Goal: Task Accomplishment & Management: Manage account settings

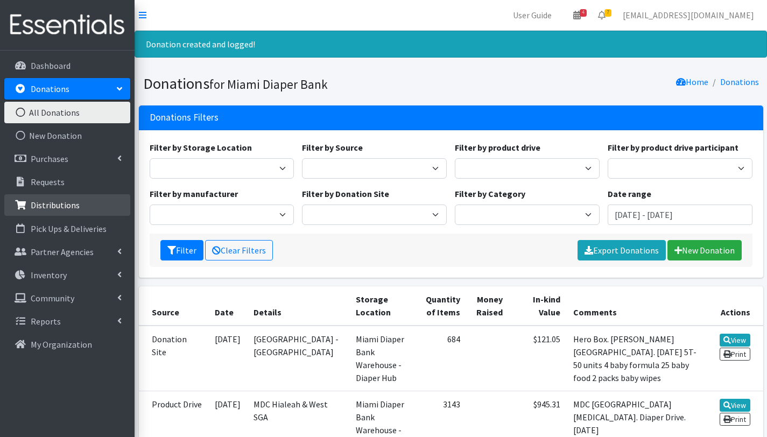
click at [60, 211] on link "Distributions" at bounding box center [67, 205] width 126 height 22
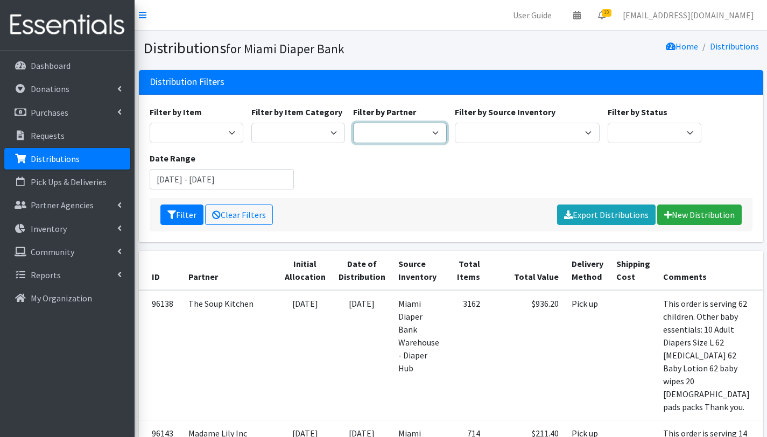
click at [437, 133] on select "305 Pink Pack A Safe Haven for Newborns Basic Needs Miami Belafonte TACOLCY Cen…" at bounding box center [400, 133] width 94 height 20
select select "6808"
click at [353, 123] on select "305 Pink Pack A Safe Haven for Newborns Basic Needs Miami Belafonte TACOLCY Cen…" at bounding box center [400, 133] width 94 height 20
click at [187, 217] on button "Filter" at bounding box center [181, 214] width 43 height 20
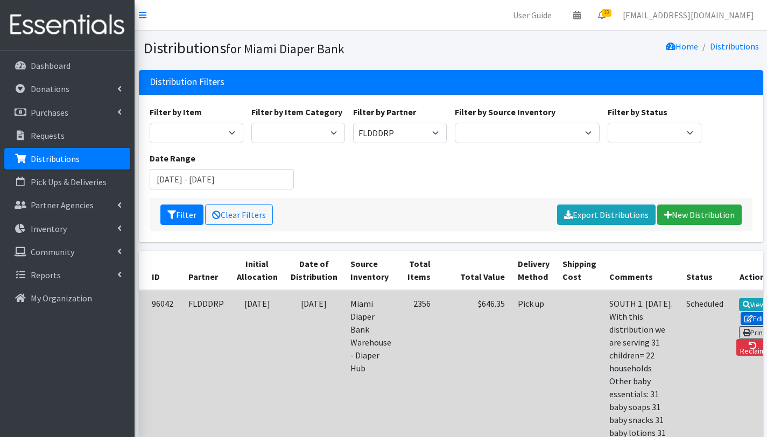
click at [744, 315] on icon at bounding box center [748, 319] width 9 height 8
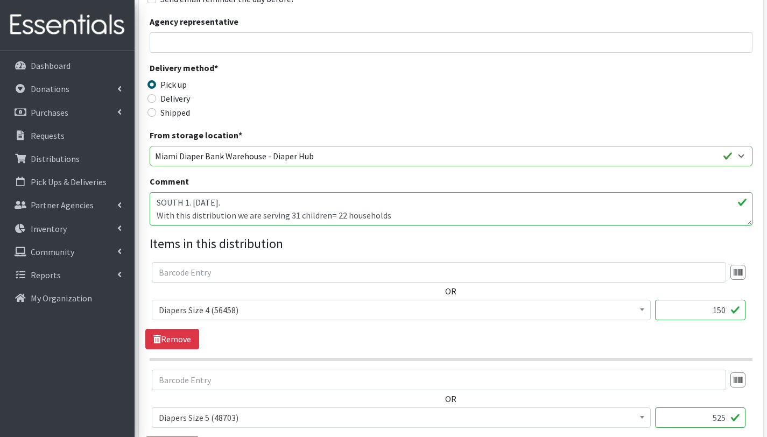
scroll to position [233, 0]
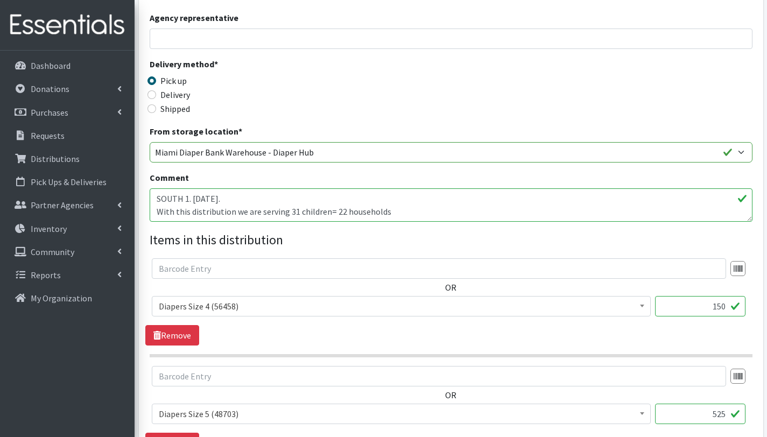
drag, startPoint x: 294, startPoint y: 210, endPoint x: 315, endPoint y: 235, distance: 32.1
click at [294, 210] on textarea "SOUTH 1. SEPT 03rd, 2025. With this distribution we are serving 31 children= 22…" at bounding box center [451, 204] width 602 height 33
click at [163, 200] on textarea "SOUTH 1. SEPT 03rd, 2025. With this distribution we are serving 31 children= 22…" at bounding box center [451, 204] width 602 height 33
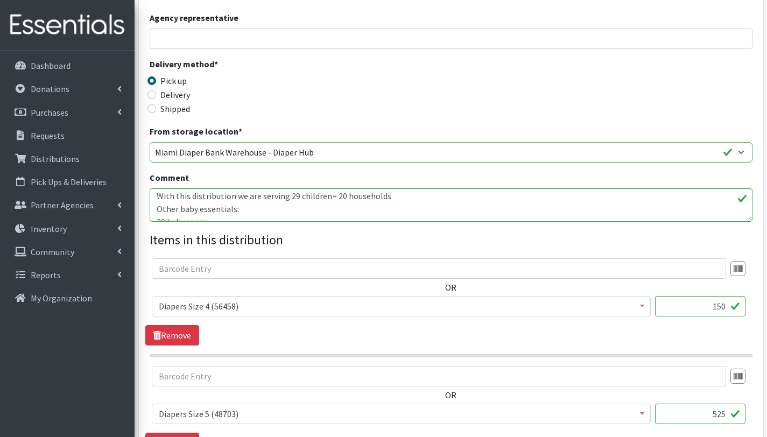
click at [250, 211] on textarea "SOUTH 1. SEPT 03rd, 2025. With this distribution we are serving 31 children= 22…" at bounding box center [451, 204] width 602 height 33
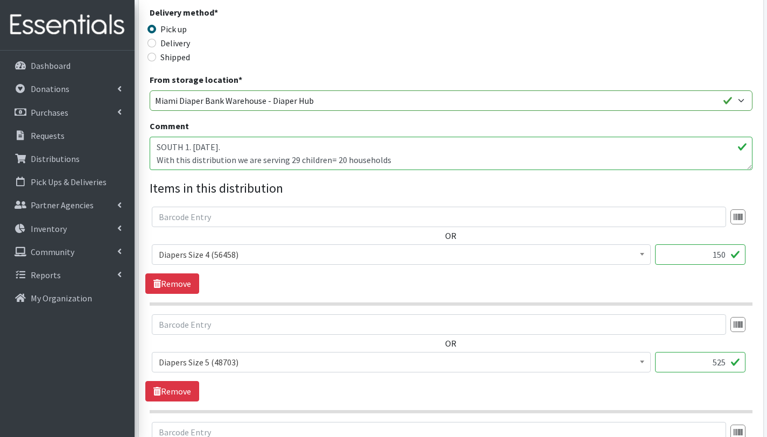
scroll to position [90, 0]
drag, startPoint x: 221, startPoint y: 162, endPoint x: 153, endPoint y: 146, distance: 69.8
click at [153, 146] on textarea "SOUTH 1. SEPT 03rd, 2025. With this distribution we are serving 31 children= 22…" at bounding box center [451, 153] width 602 height 33
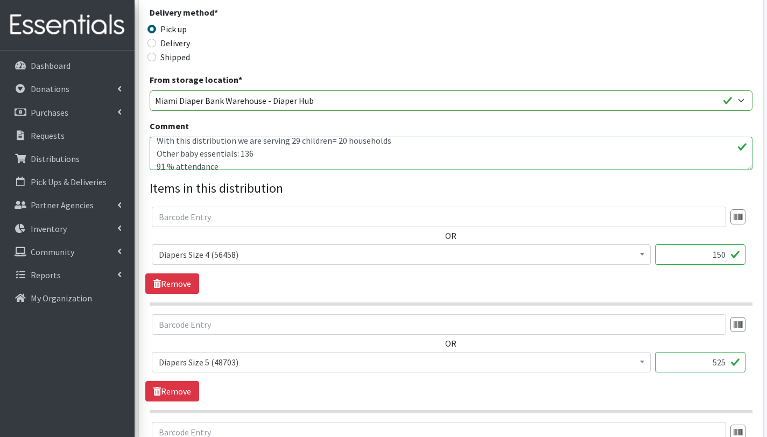
scroll to position [22, 0]
click at [407, 143] on textarea "SOUTH 1. SEPT 03rd, 2025. With this distribution we are serving 31 children= 22…" at bounding box center [451, 153] width 602 height 33
paste textarea "91 % attendance"
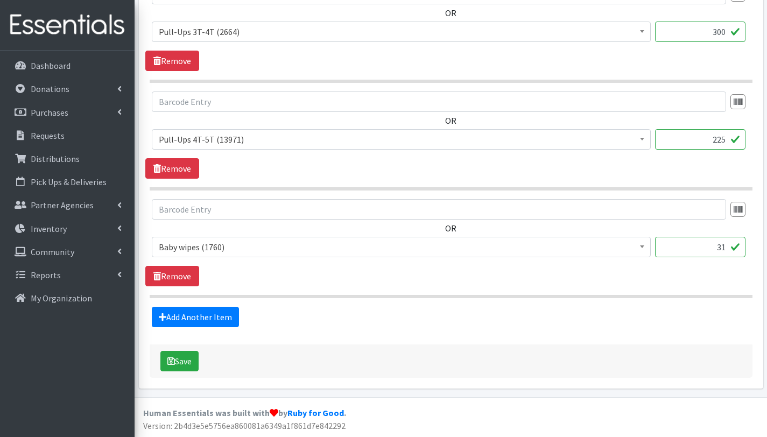
scroll to position [1043, 0]
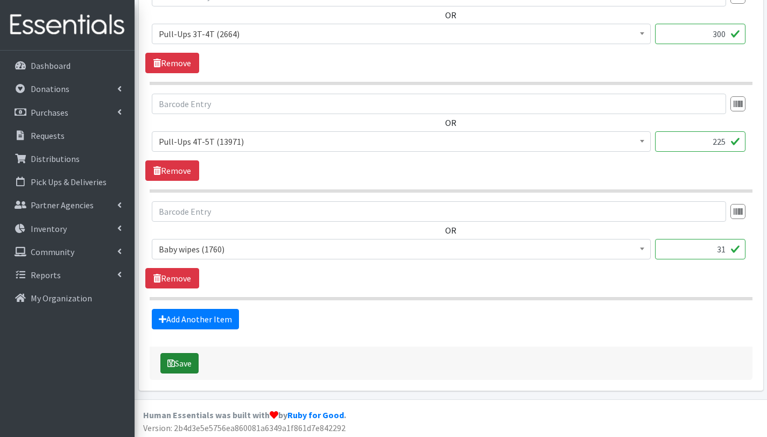
type textarea "SOUTH 1. [DATE]. With this distribution we are serving 29 children= 20 househol…"
click at [188, 368] on button "Save" at bounding box center [179, 363] width 38 height 20
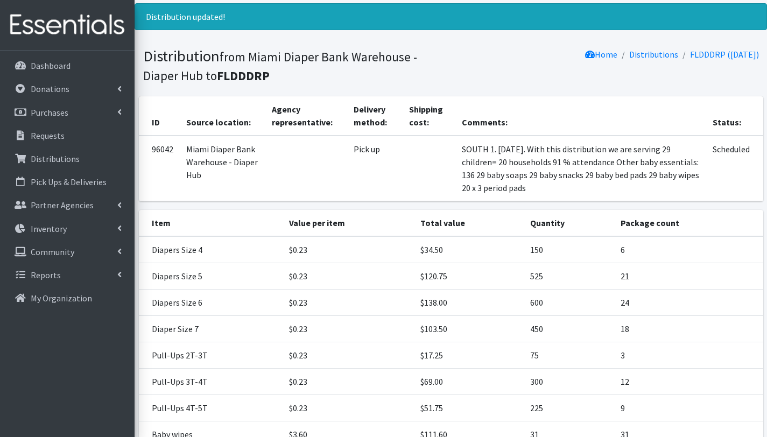
scroll to position [195, 0]
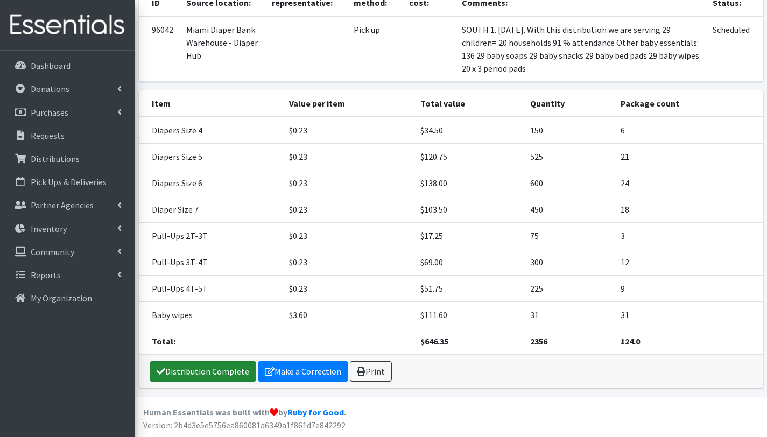
click at [216, 368] on link "Distribution Complete" at bounding box center [203, 371] width 107 height 20
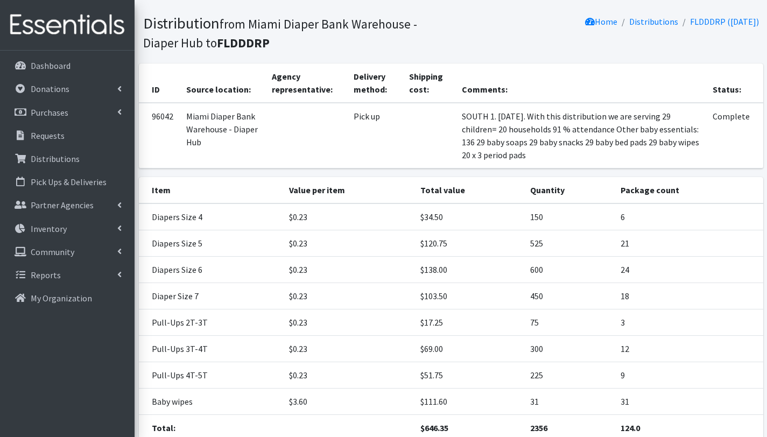
scroll to position [147, 0]
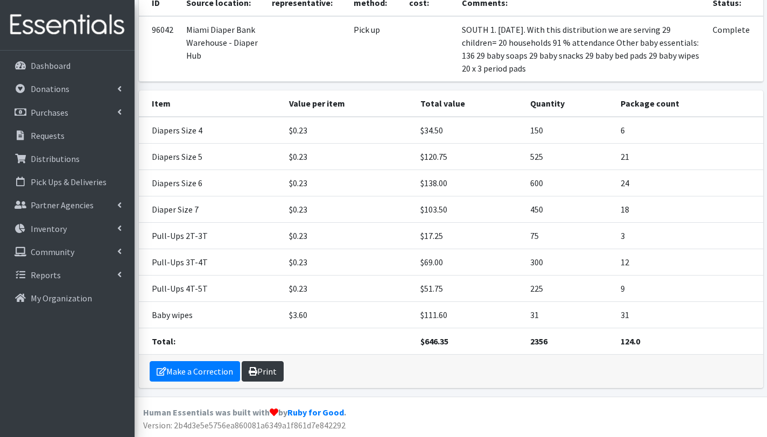
click at [268, 373] on link "Print" at bounding box center [263, 371] width 42 height 20
